Goal: Task Accomplishment & Management: Manage account settings

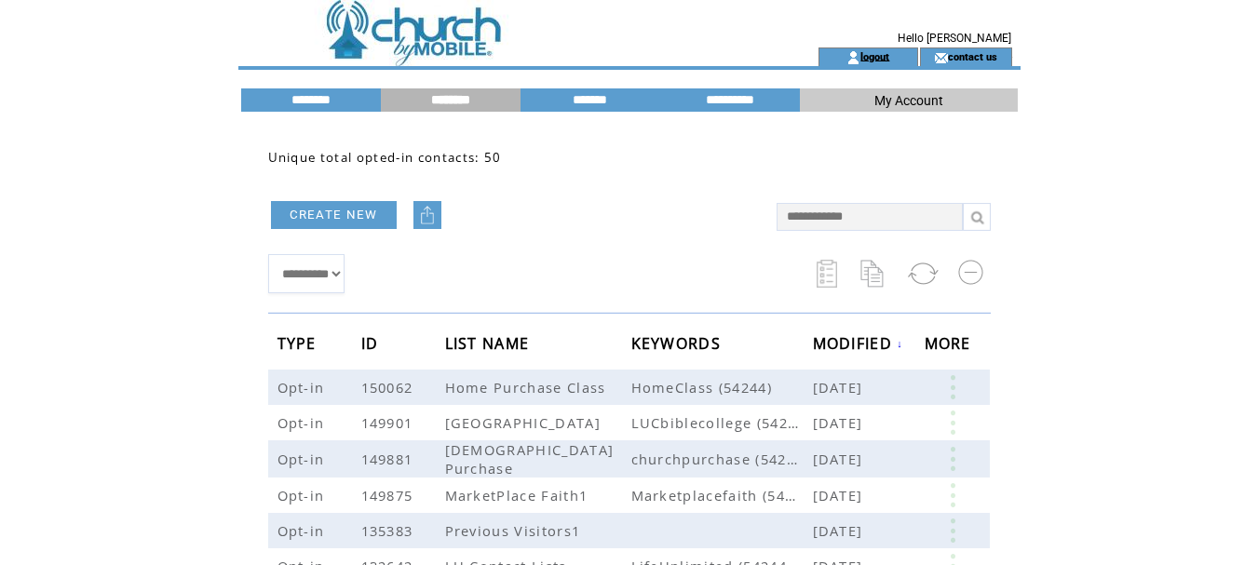
click at [869, 57] on link "logout" at bounding box center [874, 56] width 29 height 12
